Goal: Obtain resource: Obtain resource

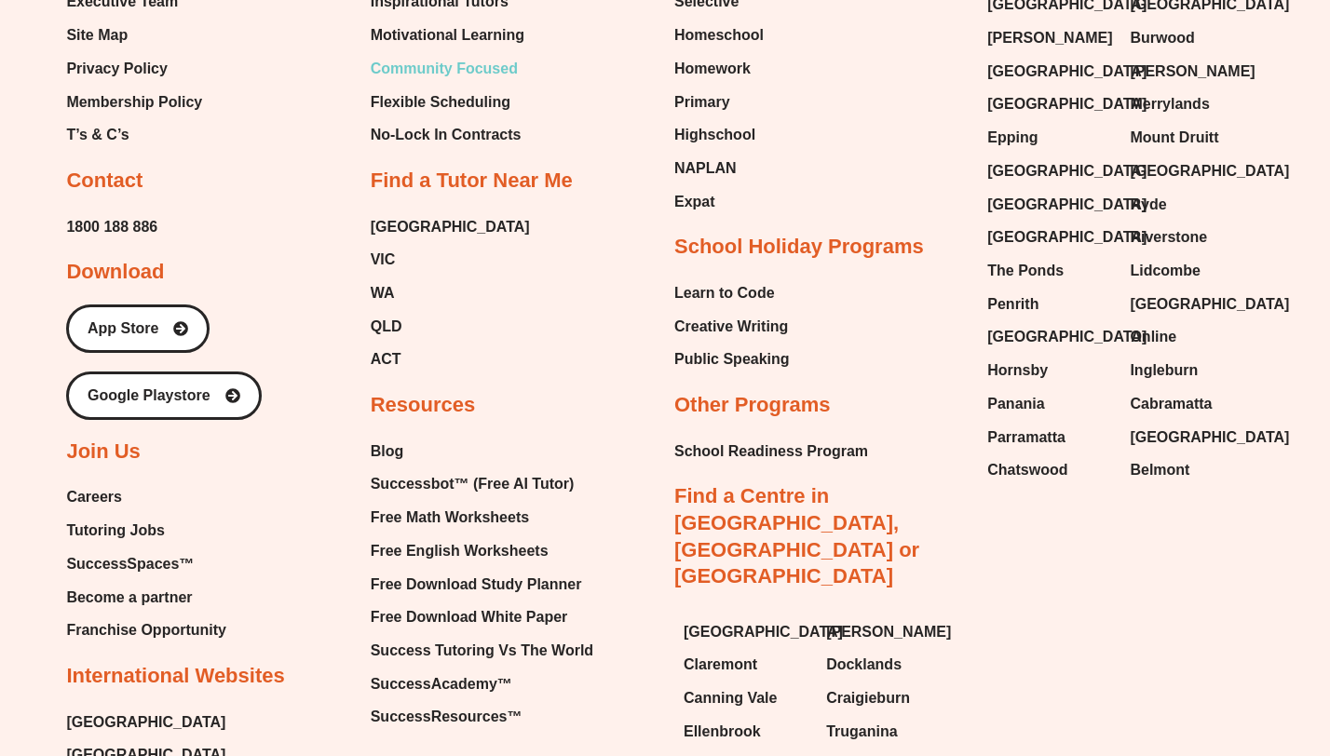
scroll to position [7905, 0]
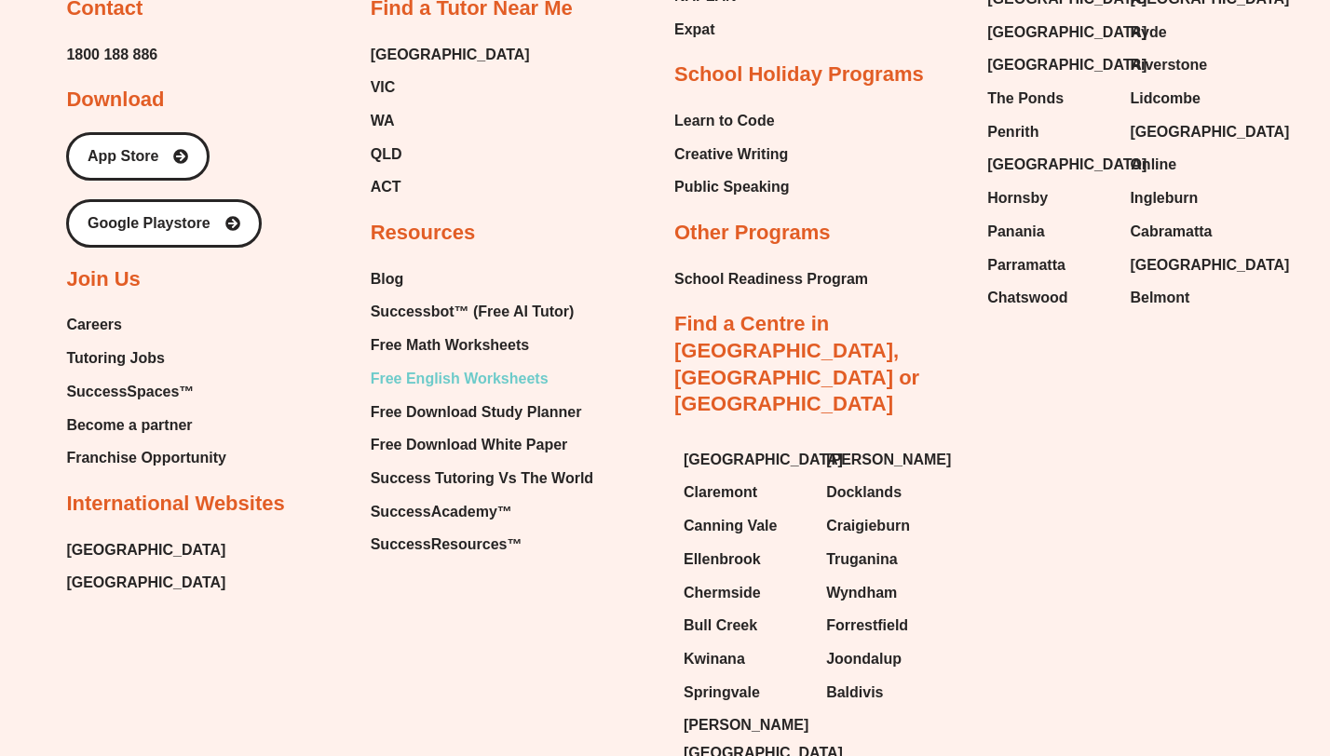
click at [447, 365] on span "Free English Worksheets" at bounding box center [460, 379] width 178 height 28
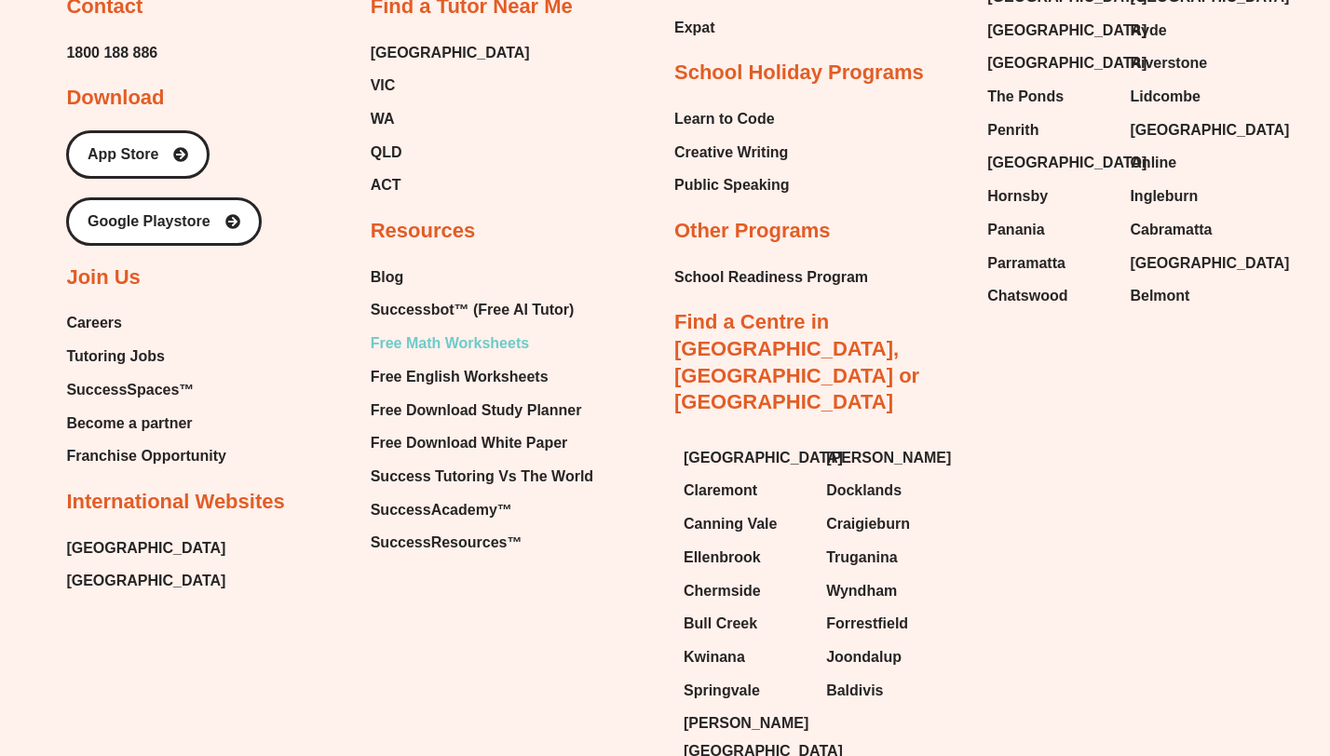
click at [463, 330] on span "Free Math Worksheets" at bounding box center [450, 344] width 158 height 28
click at [474, 330] on span "Free Math Worksheets" at bounding box center [450, 344] width 158 height 28
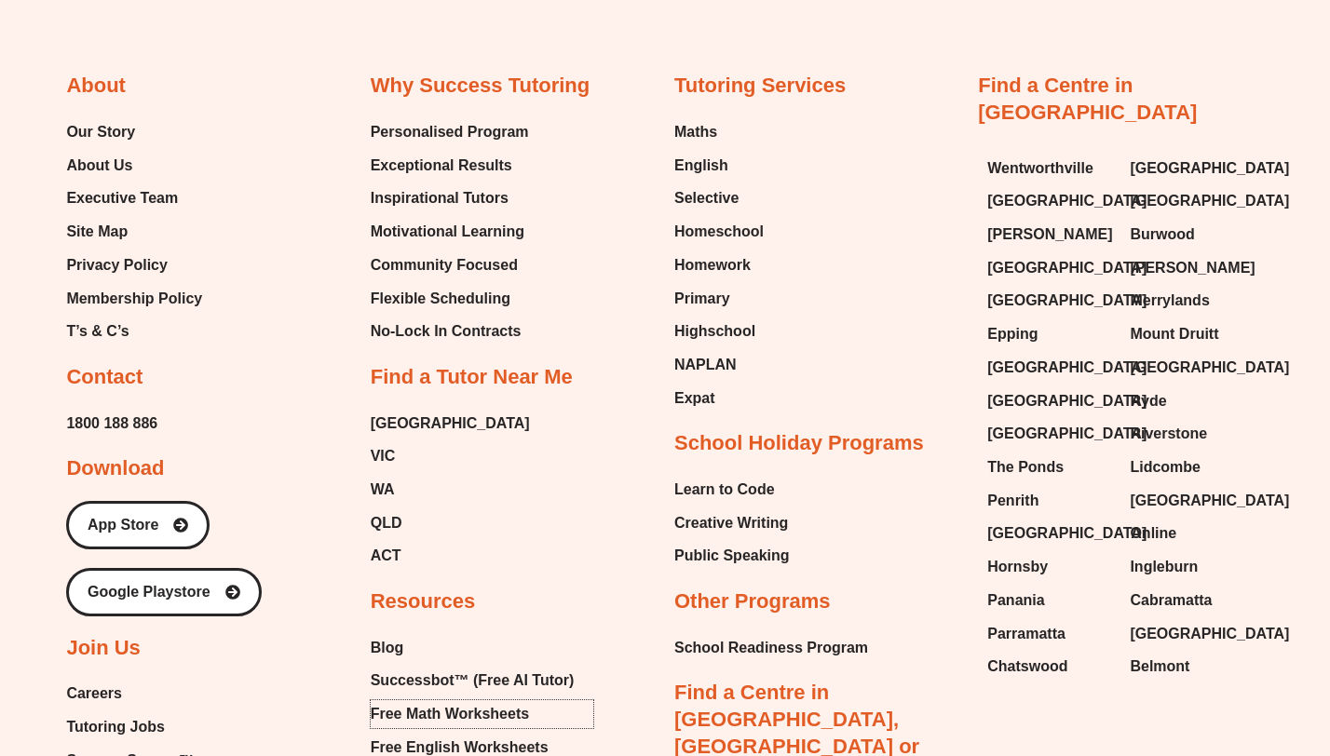
scroll to position [7560, 0]
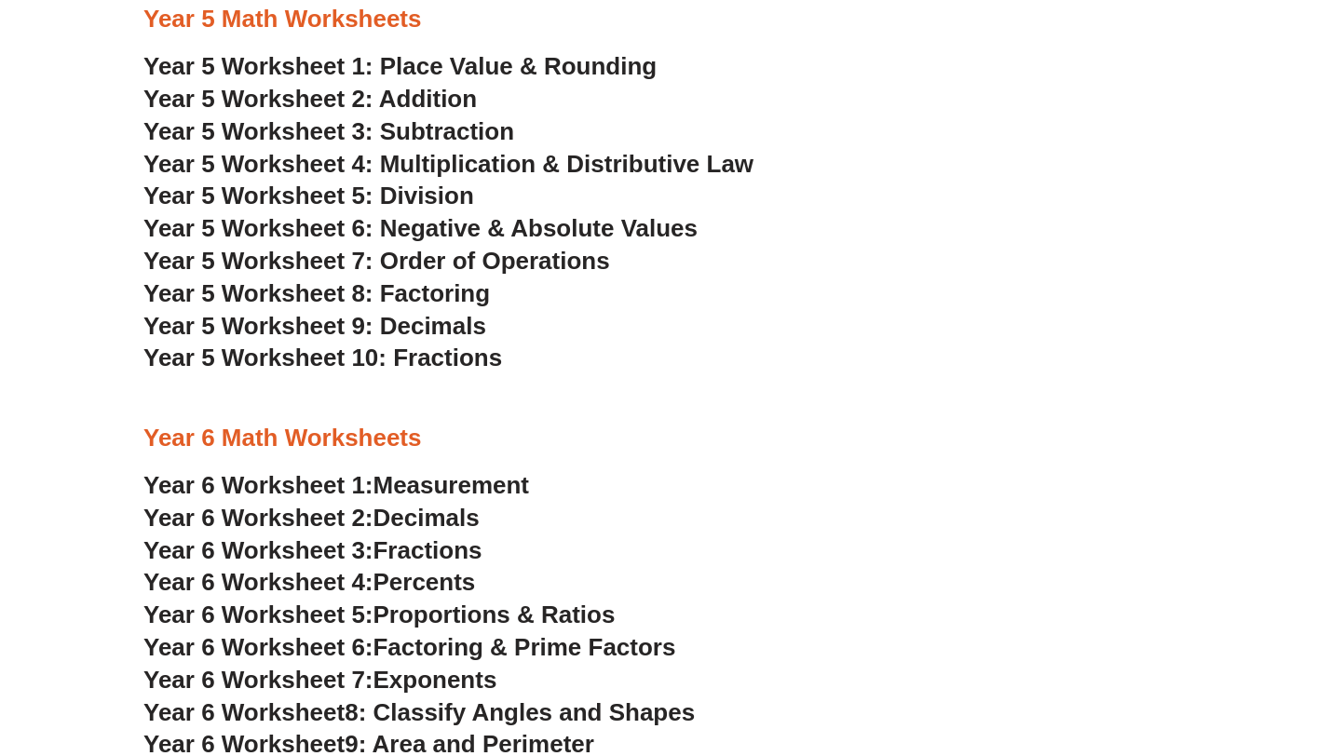
scroll to position [3208, 0]
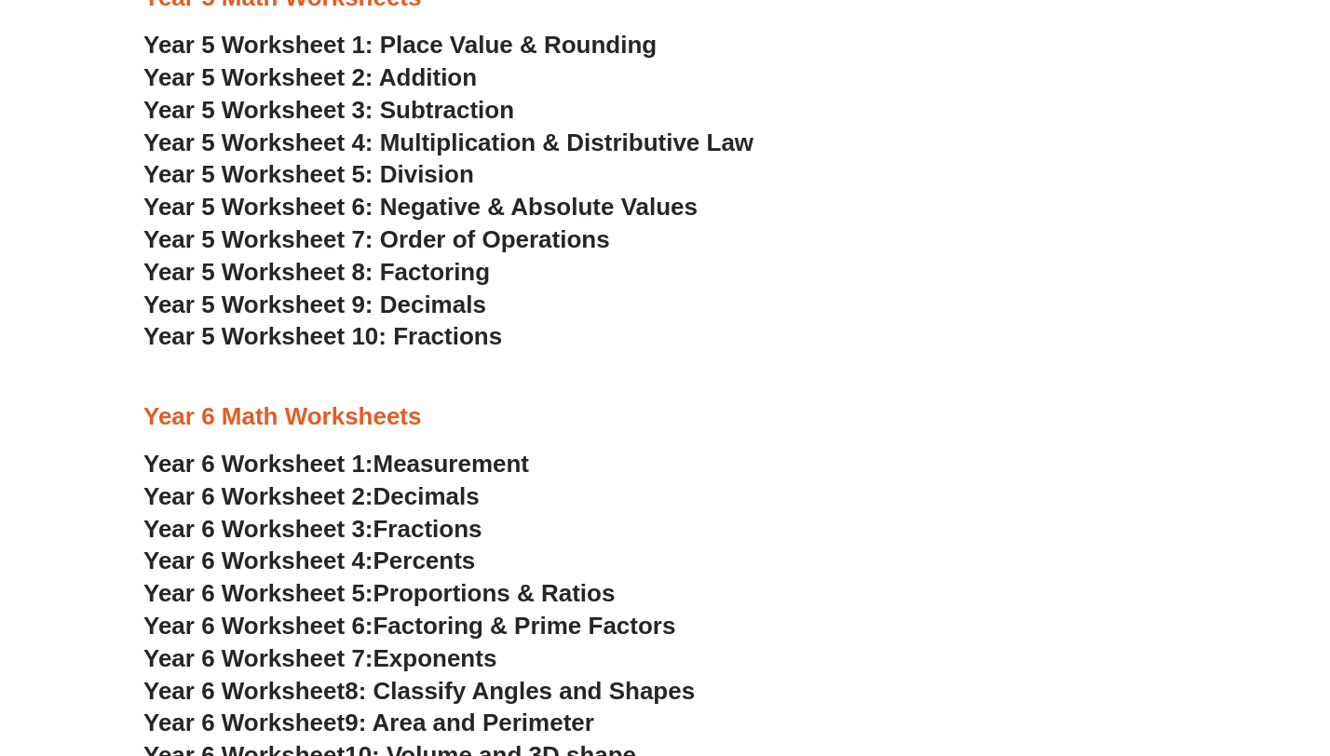
click at [444, 554] on span "Percents" at bounding box center [424, 561] width 102 height 28
